Goal: Download file/media

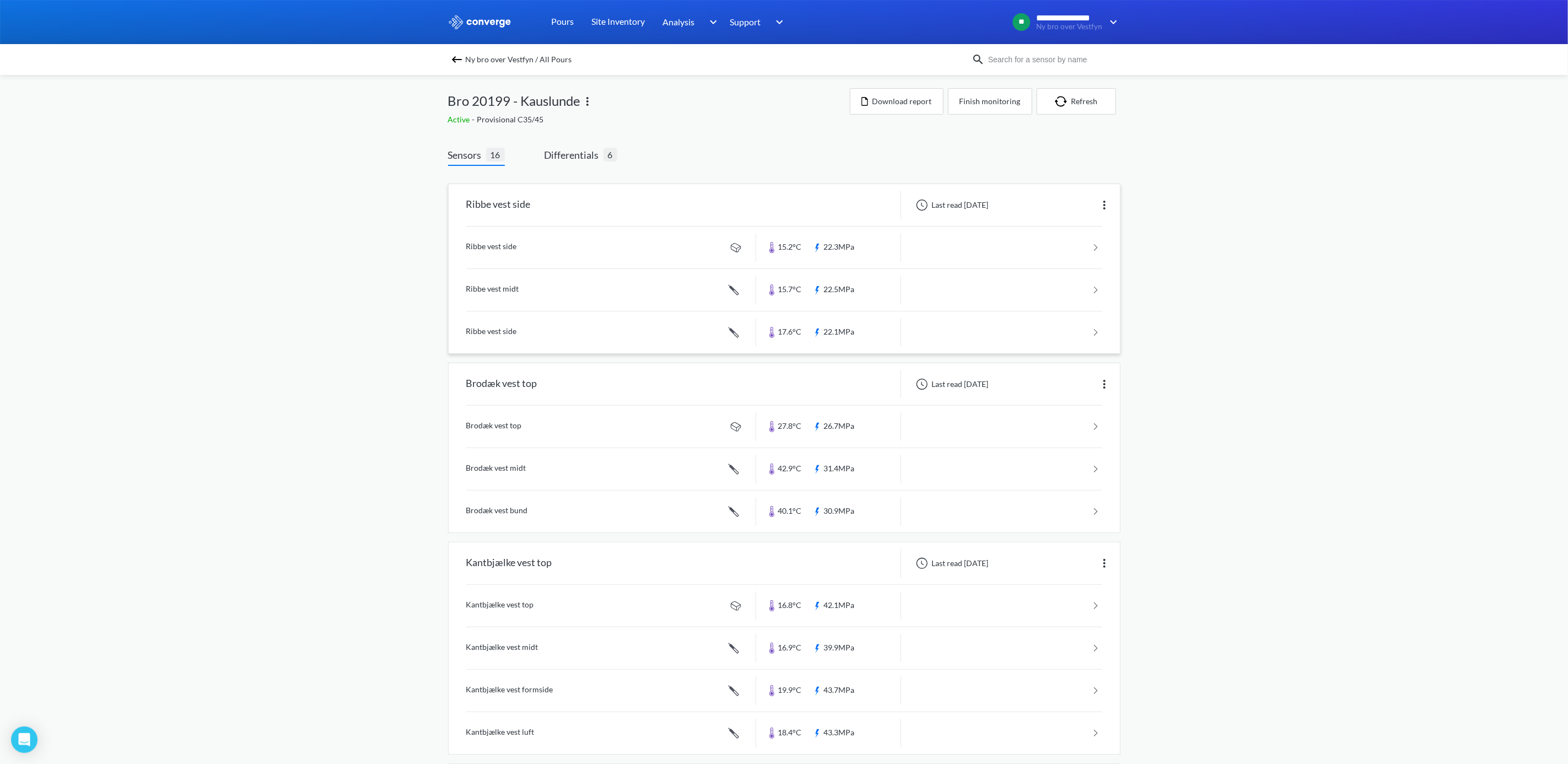
click at [496, 249] on link at bounding box center [784, 247] width 636 height 42
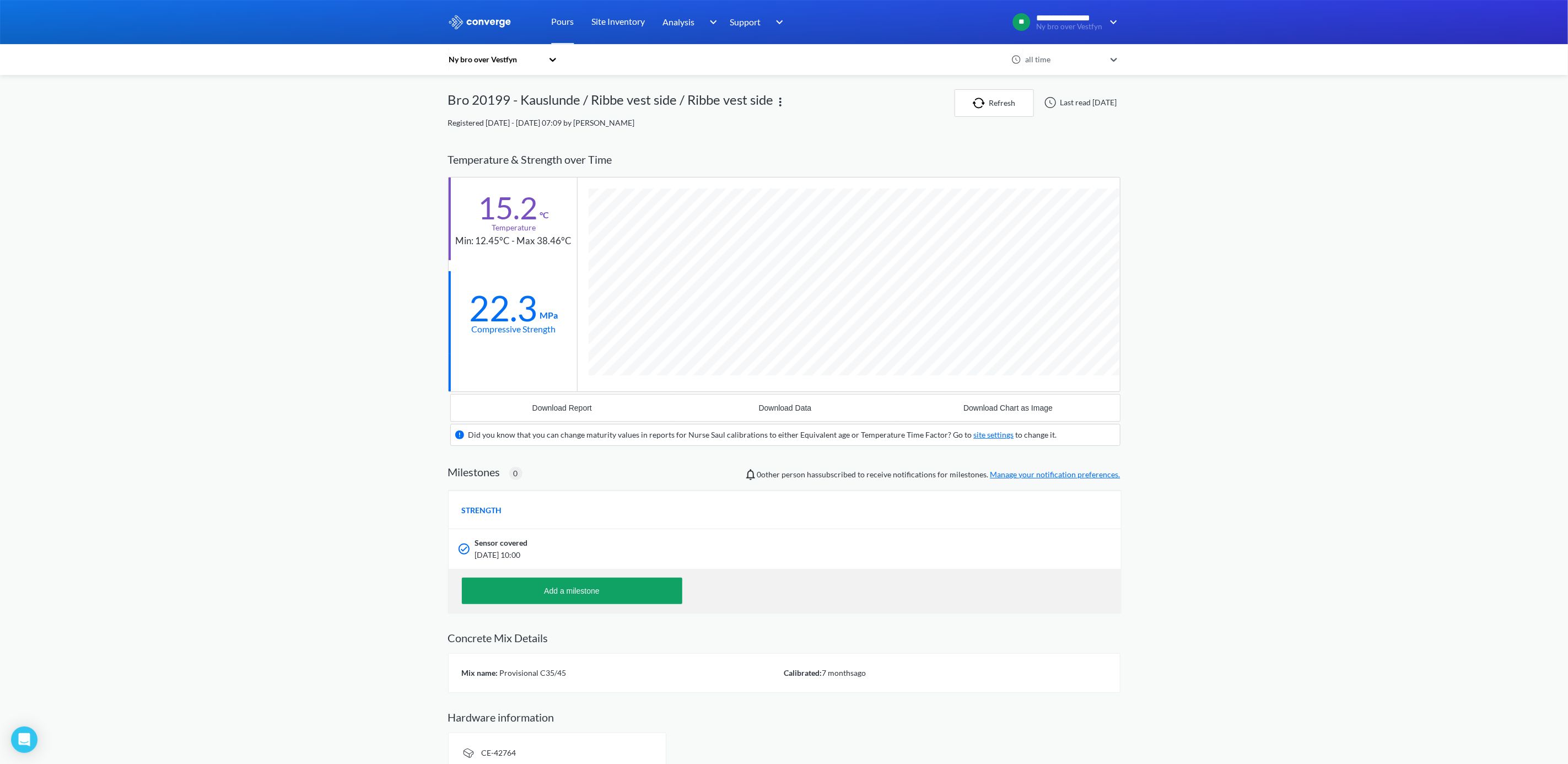
scroll to position [688, 673]
click at [787, 408] on div "Download Data" at bounding box center [785, 407] width 53 height 9
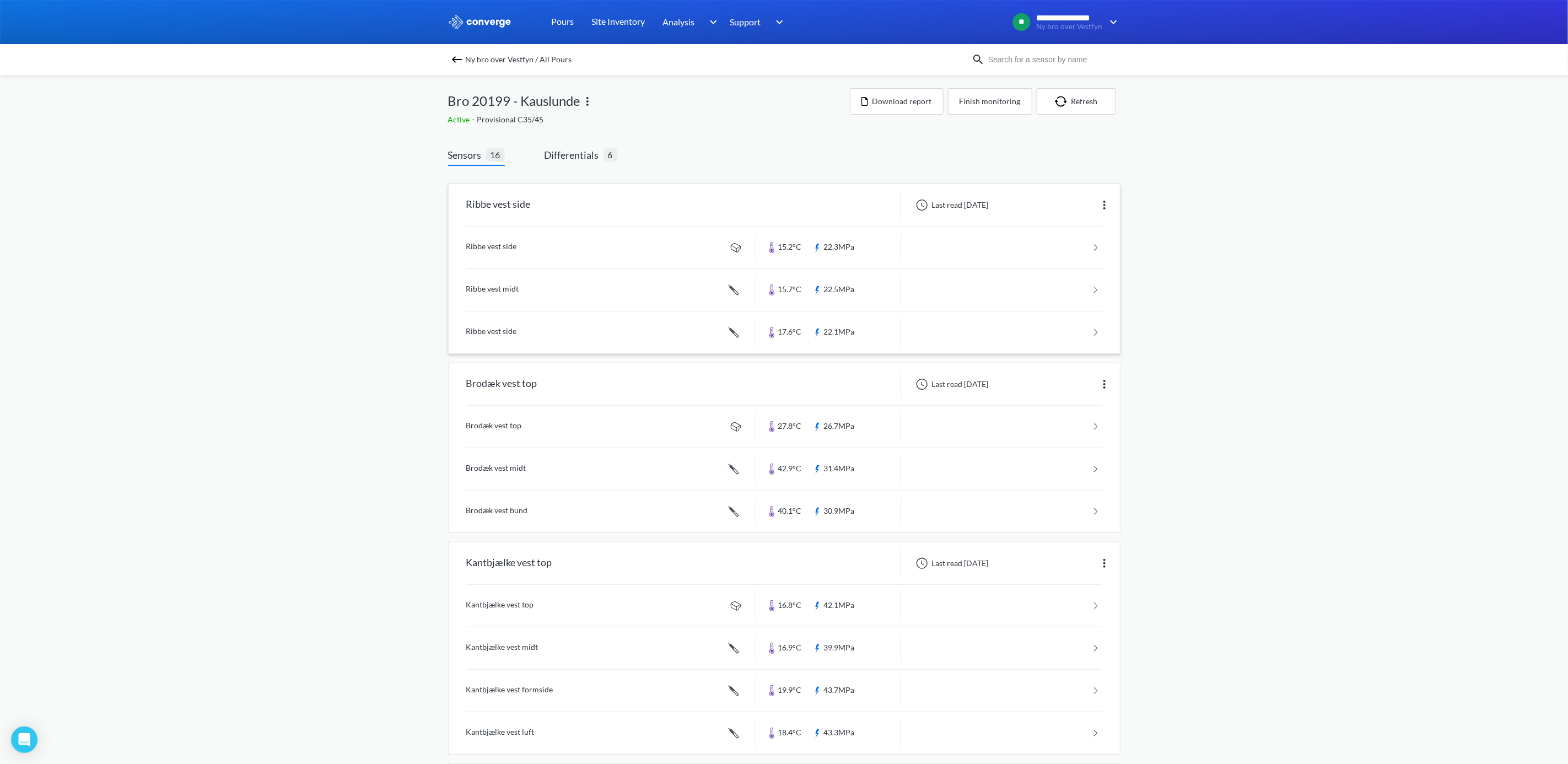
click at [481, 284] on link at bounding box center [784, 289] width 636 height 42
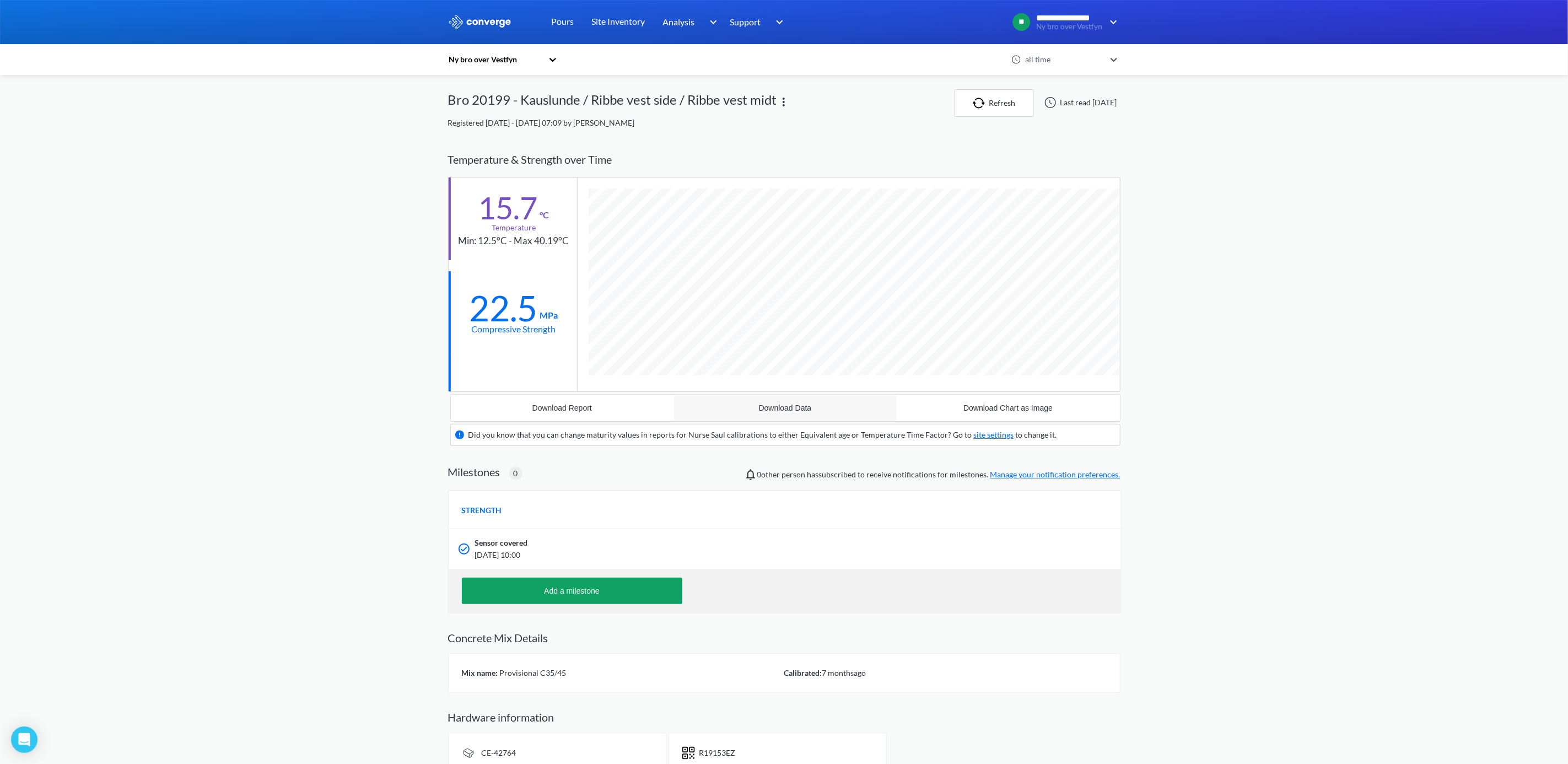
scroll to position [708, 673]
click at [784, 411] on div "Download Data" at bounding box center [785, 407] width 53 height 9
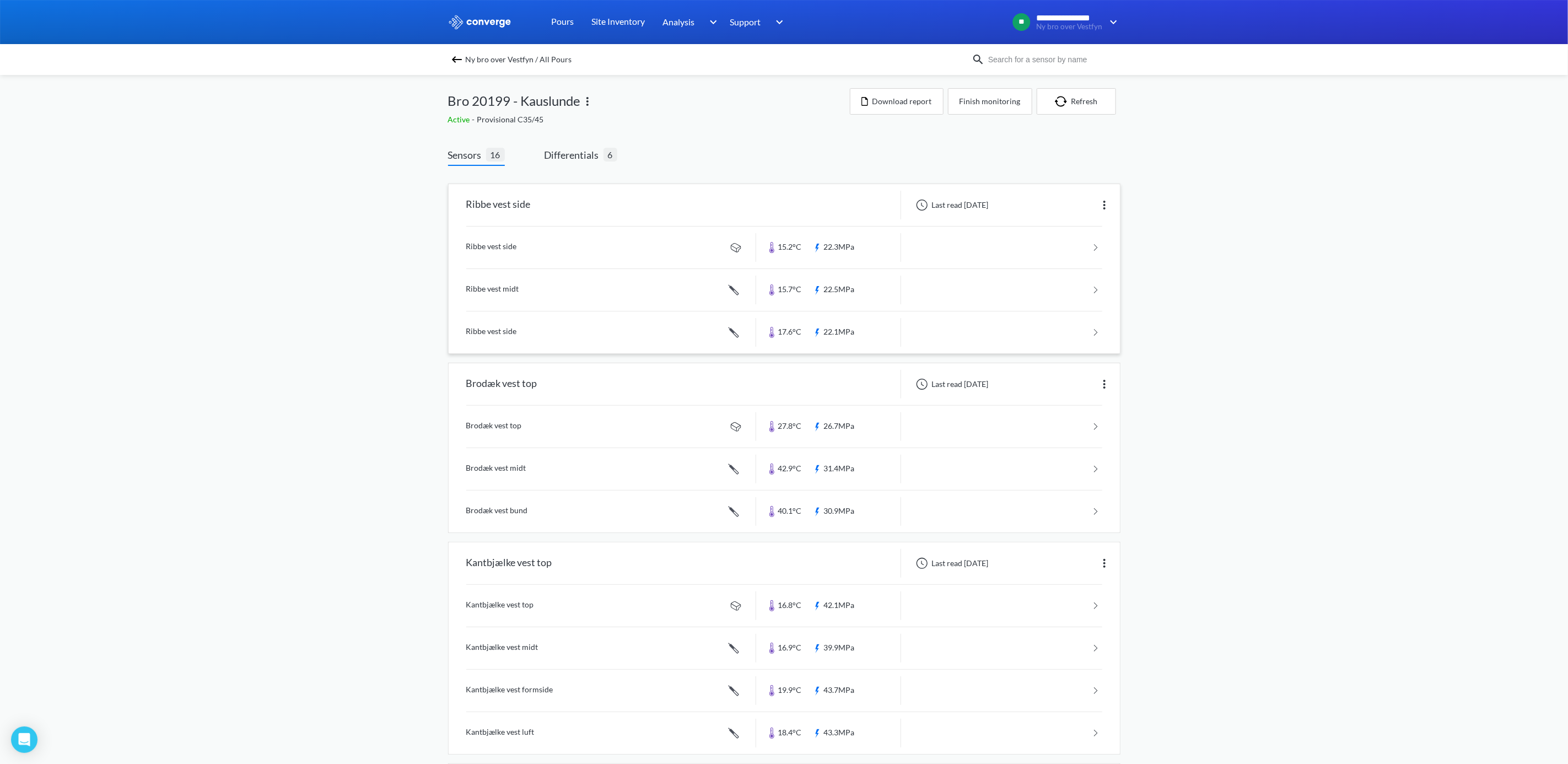
click at [495, 328] on link at bounding box center [784, 332] width 636 height 42
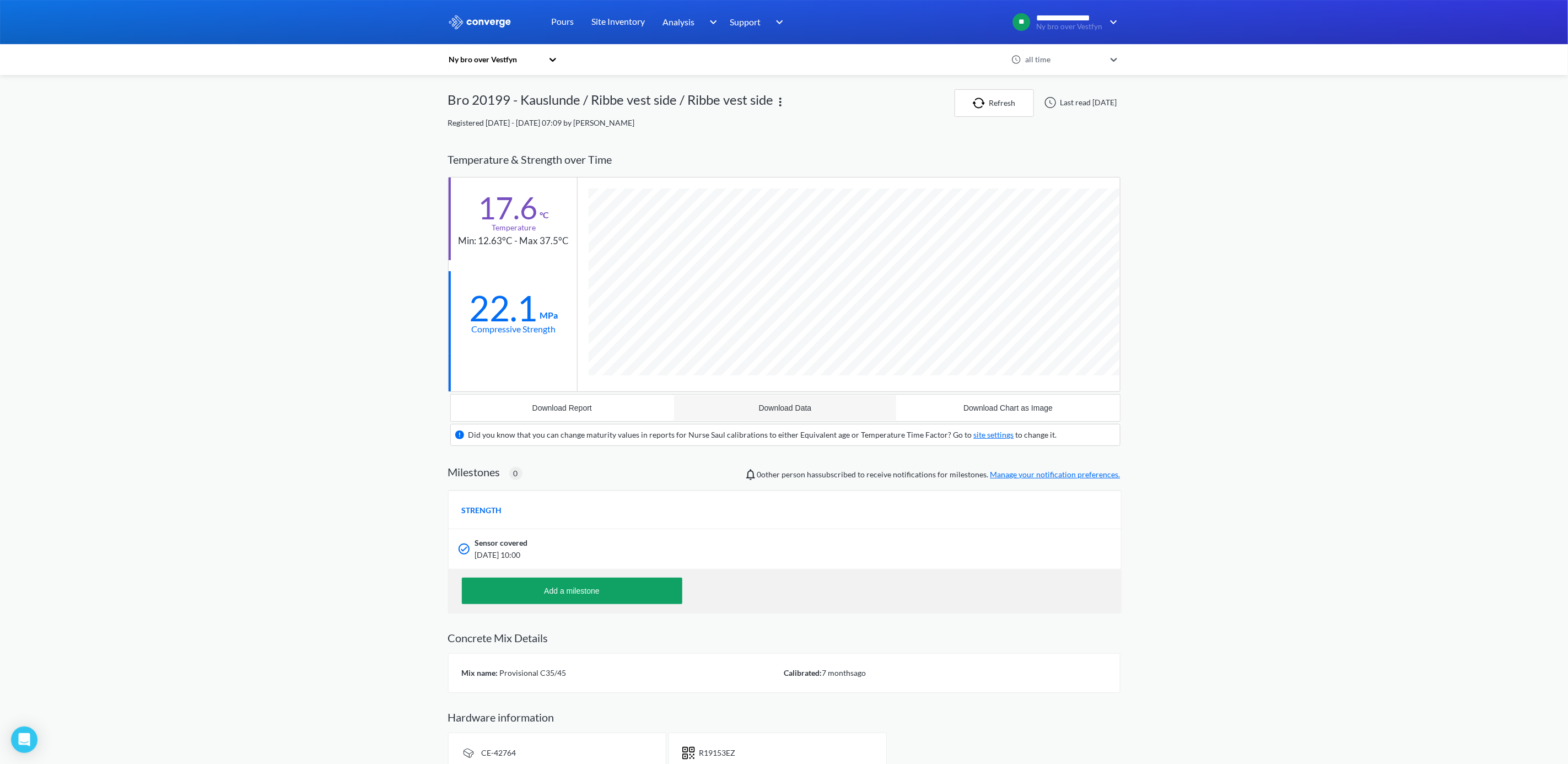
scroll to position [708, 673]
click at [784, 410] on div "Download Data" at bounding box center [785, 407] width 53 height 9
